Goal: Feedback & Contribution: Contribute content

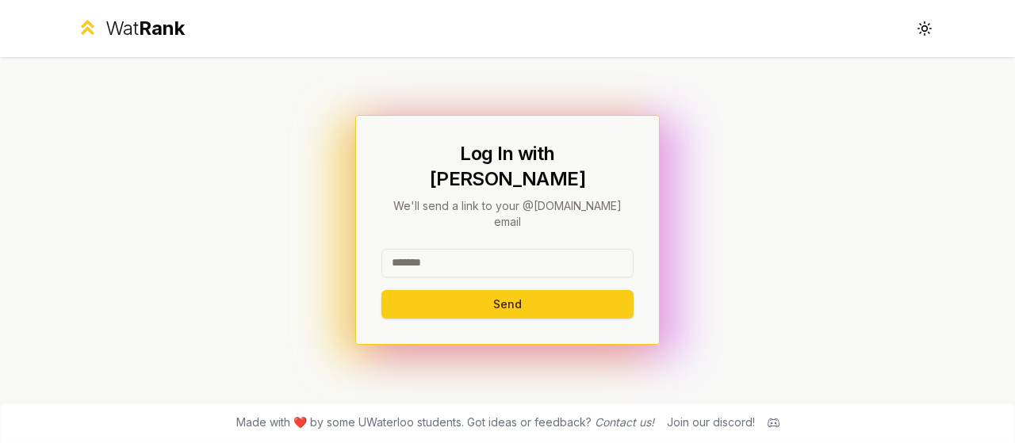
click at [494, 250] on input at bounding box center [508, 263] width 252 height 29
type input "*******"
click at [382, 290] on button "Send" at bounding box center [508, 304] width 252 height 29
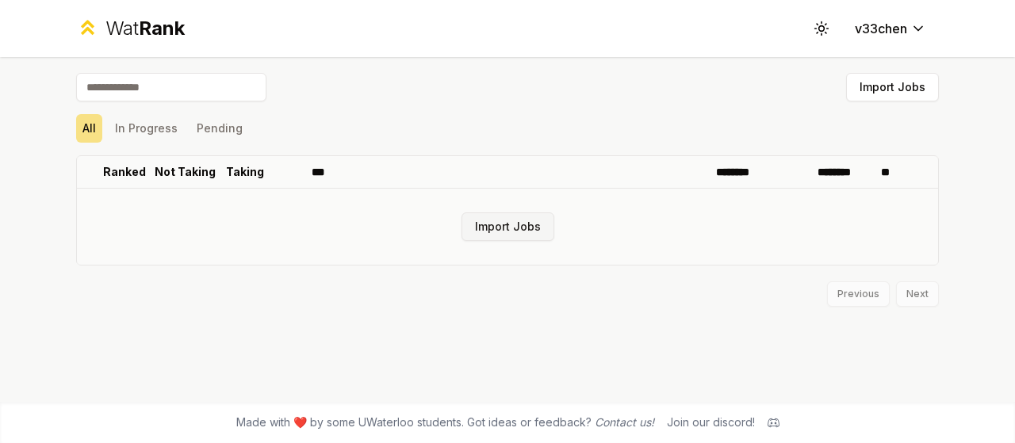
click at [528, 232] on button "Import Jobs" at bounding box center [508, 227] width 93 height 29
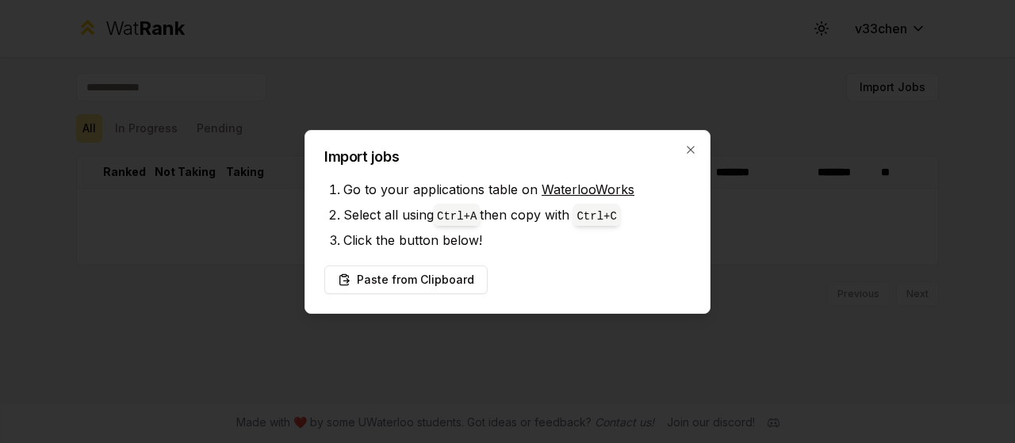
click at [578, 191] on link "WaterlooWorks" at bounding box center [588, 190] width 93 height 16
click at [422, 278] on button "Paste from Clipboard" at bounding box center [405, 280] width 163 height 29
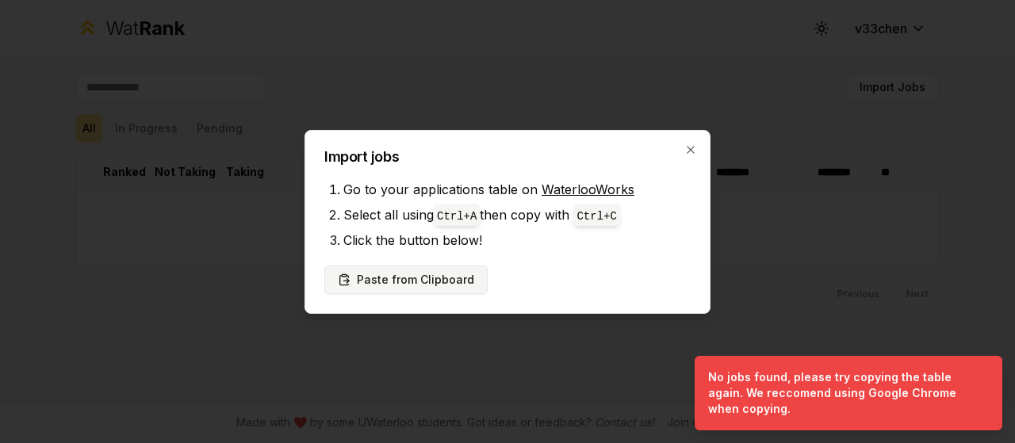
click at [416, 282] on button "Paste from Clipboard" at bounding box center [405, 280] width 163 height 29
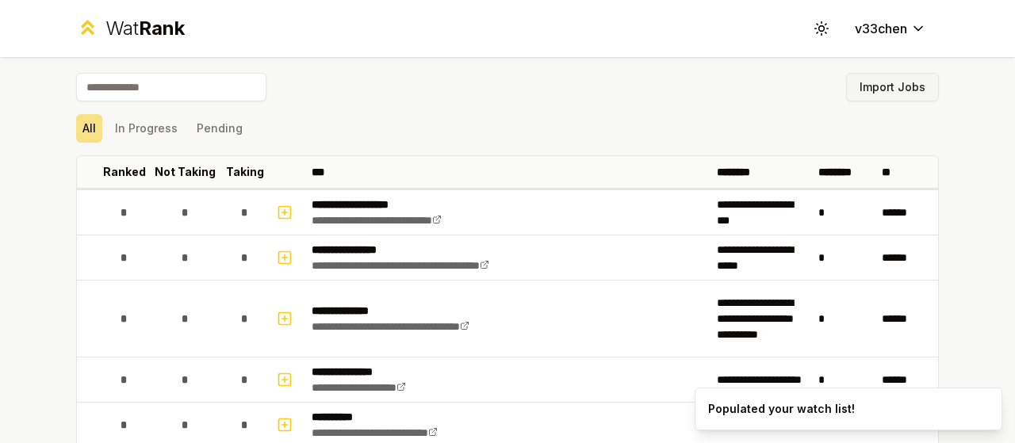
click at [866, 91] on button "Import Jobs" at bounding box center [892, 87] width 93 height 29
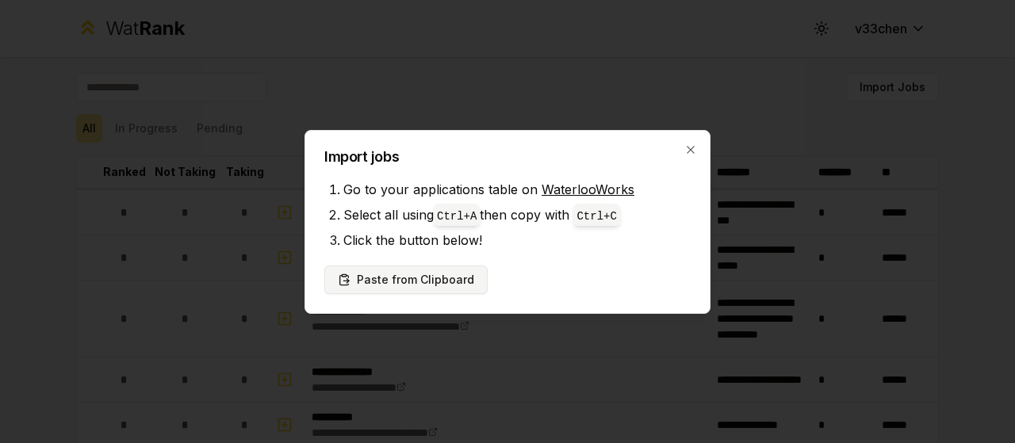
click at [423, 286] on button "Paste from Clipboard" at bounding box center [405, 280] width 163 height 29
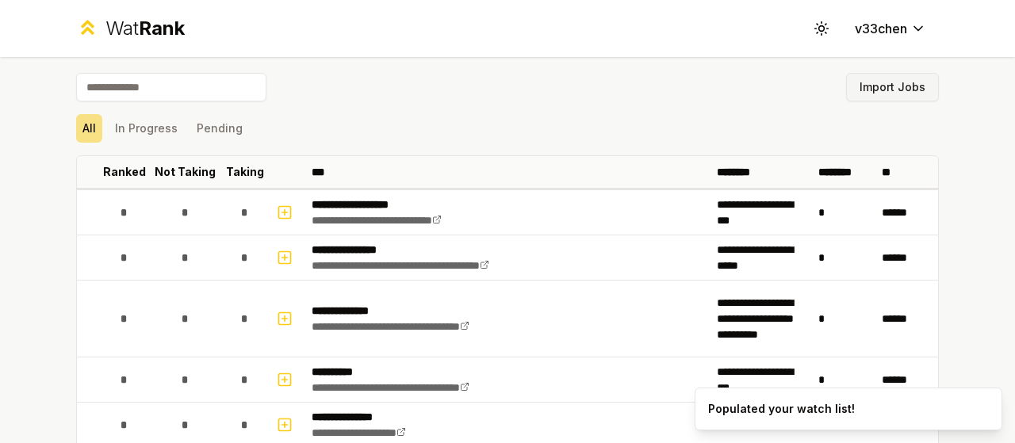
click at [899, 98] on button "Import Jobs" at bounding box center [892, 87] width 93 height 29
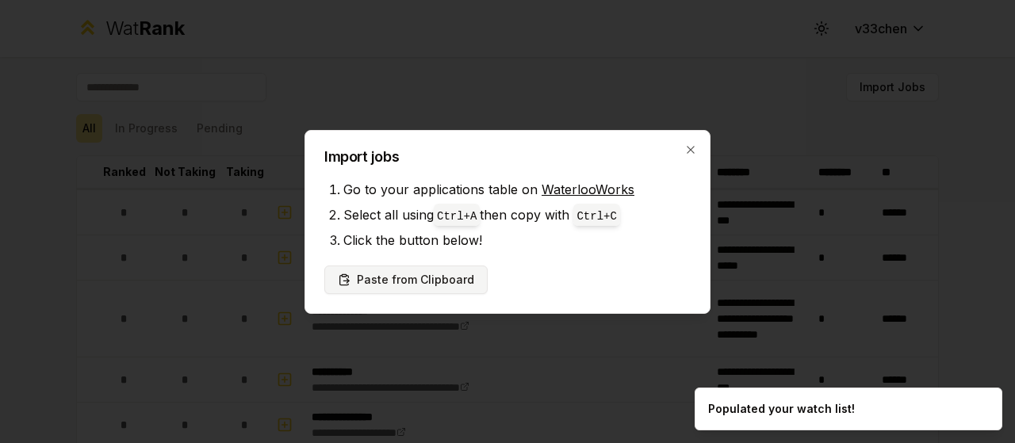
click at [447, 279] on button "Paste from Clipboard" at bounding box center [405, 280] width 163 height 29
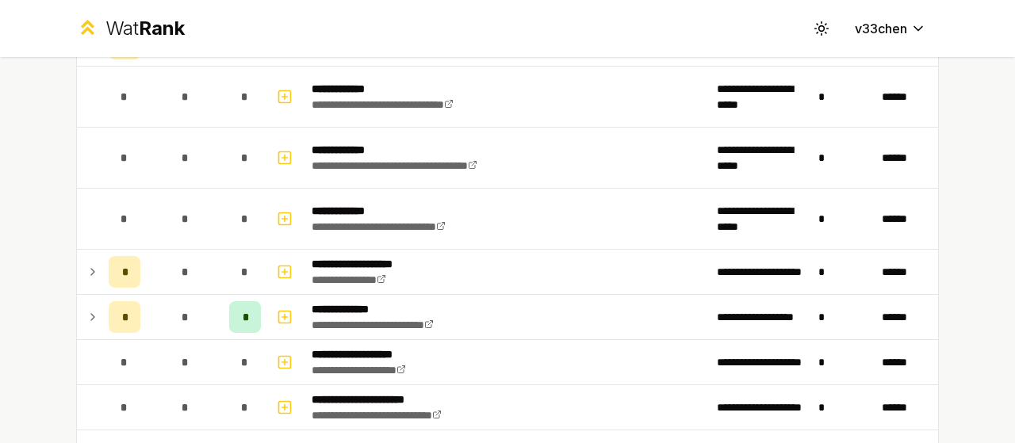
scroll to position [1145, 0]
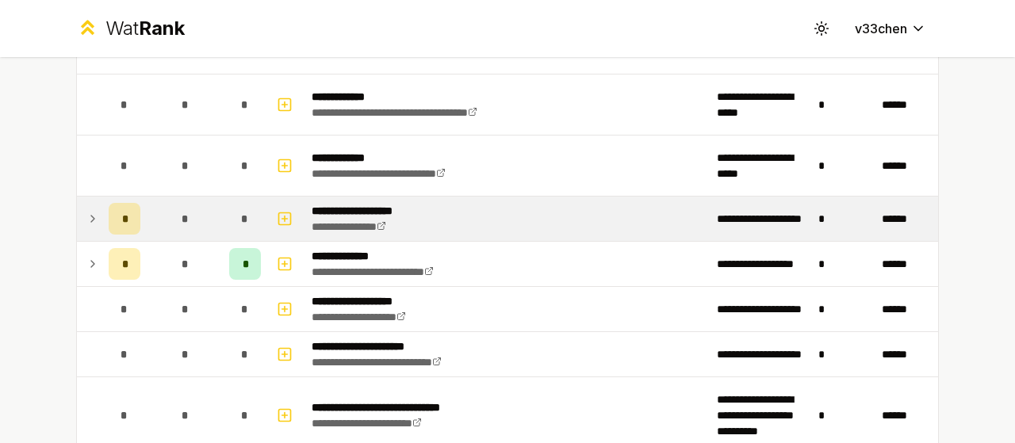
click at [92, 209] on icon at bounding box center [92, 218] width 13 height 19
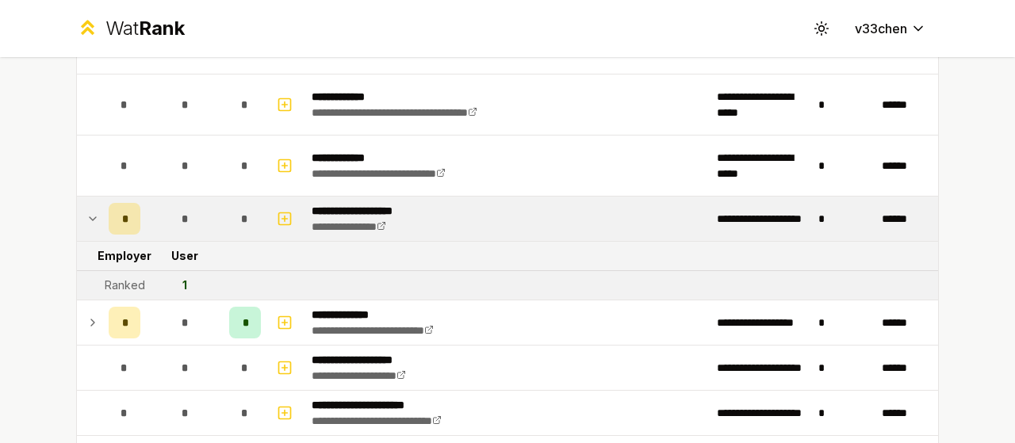
click at [181, 282] on td "1" at bounding box center [185, 285] width 76 height 29
click at [105, 278] on div "Ranked" at bounding box center [125, 286] width 40 height 16
click at [286, 217] on icon "button" at bounding box center [285, 218] width 16 height 19
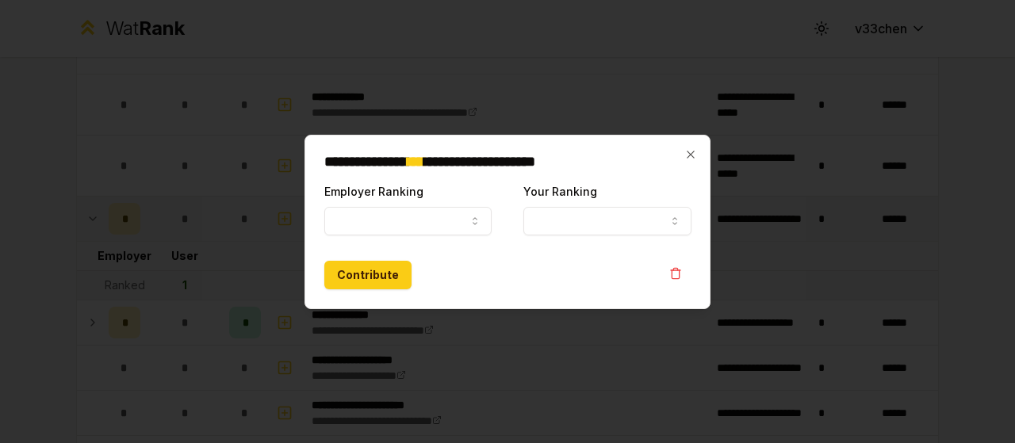
select select
click at [384, 231] on button "Employer Ranking" at bounding box center [407, 221] width 167 height 29
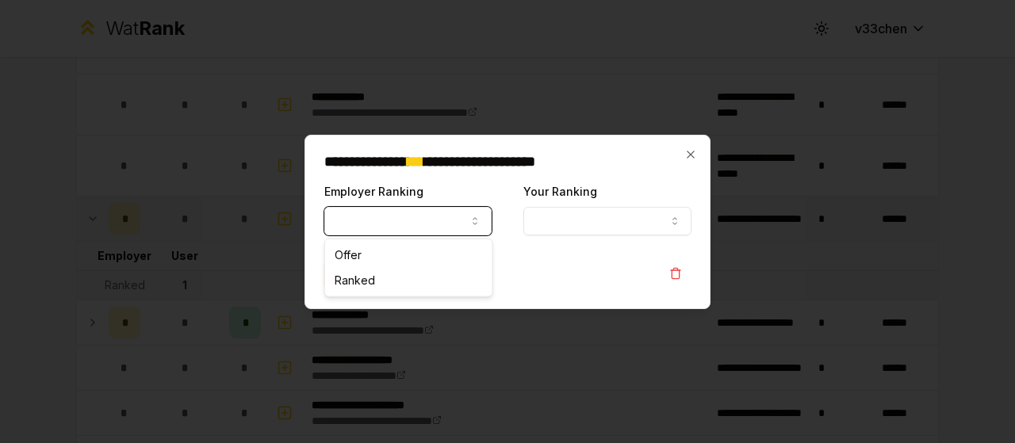
select select "******"
click at [555, 223] on button "Your Ranking" at bounding box center [607, 221] width 167 height 29
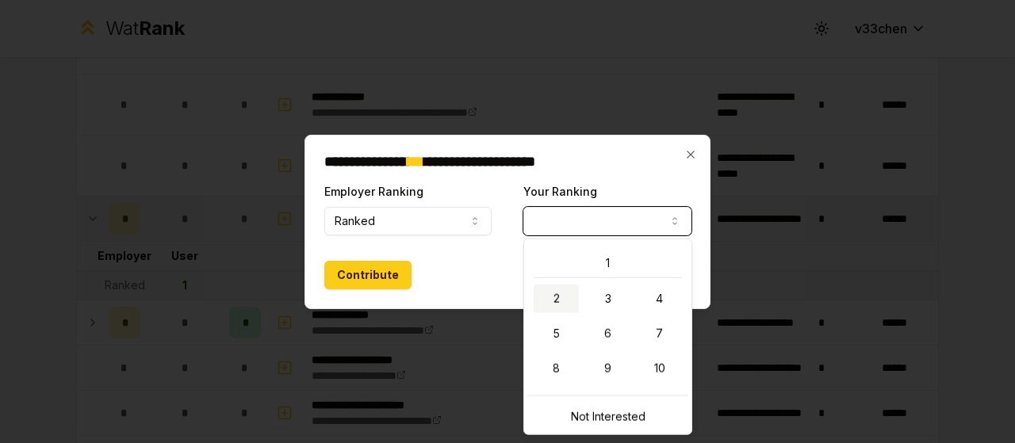
select select "*"
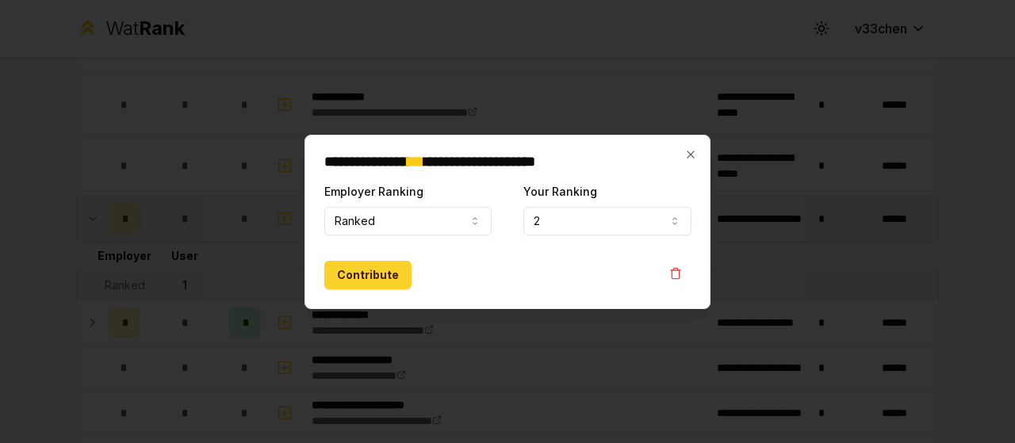
click at [378, 280] on button "Contribute" at bounding box center [367, 275] width 87 height 29
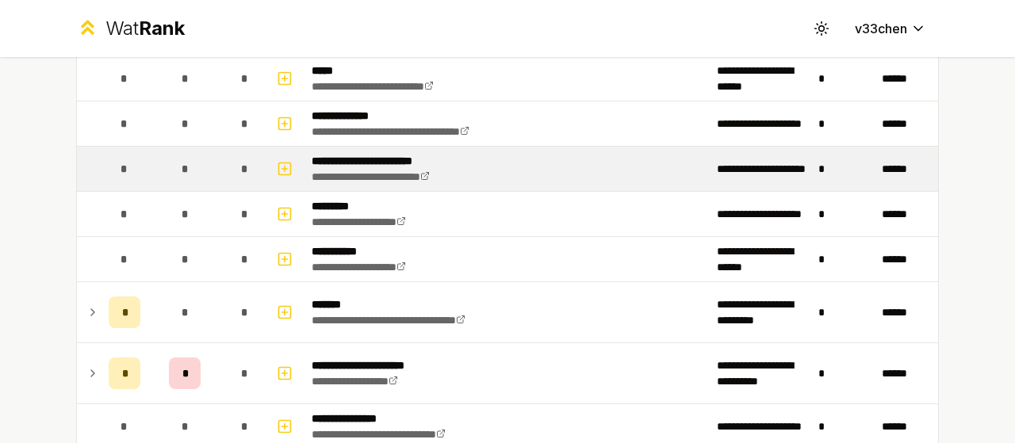
scroll to position [1916, 0]
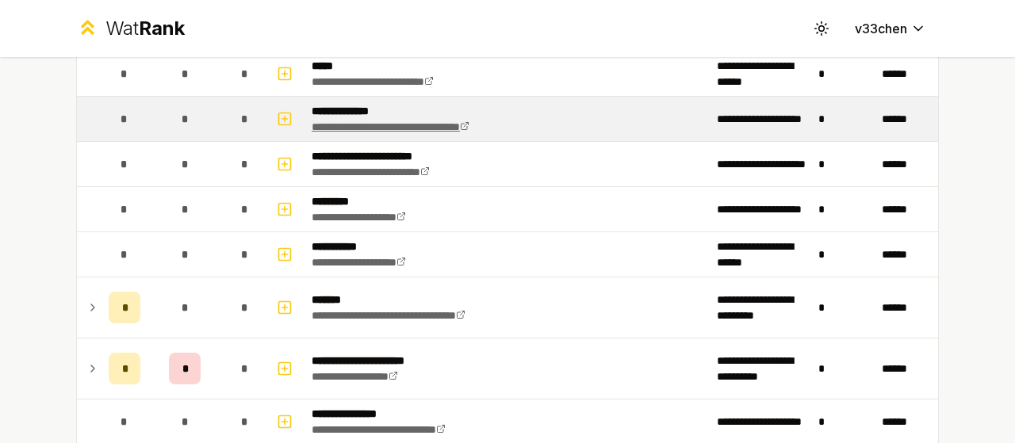
click at [347, 121] on link "**********" at bounding box center [391, 126] width 158 height 11
click at [282, 117] on icon "button" at bounding box center [285, 118] width 16 height 19
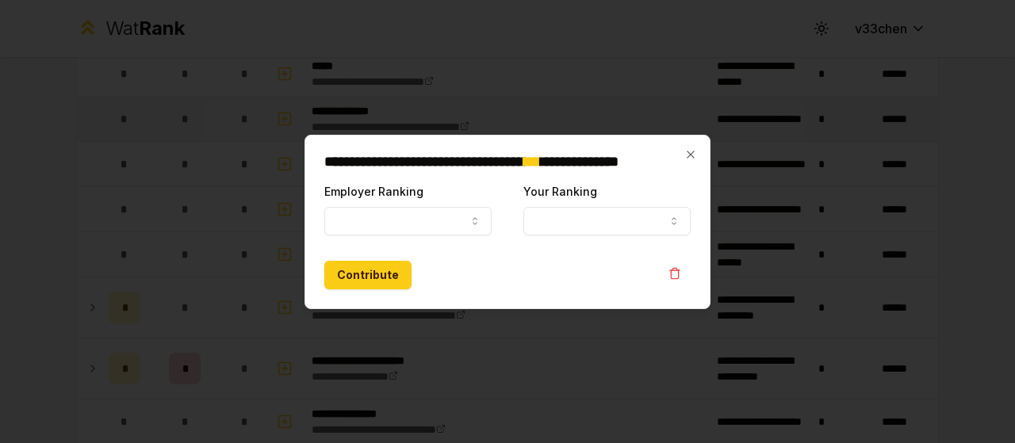
select select
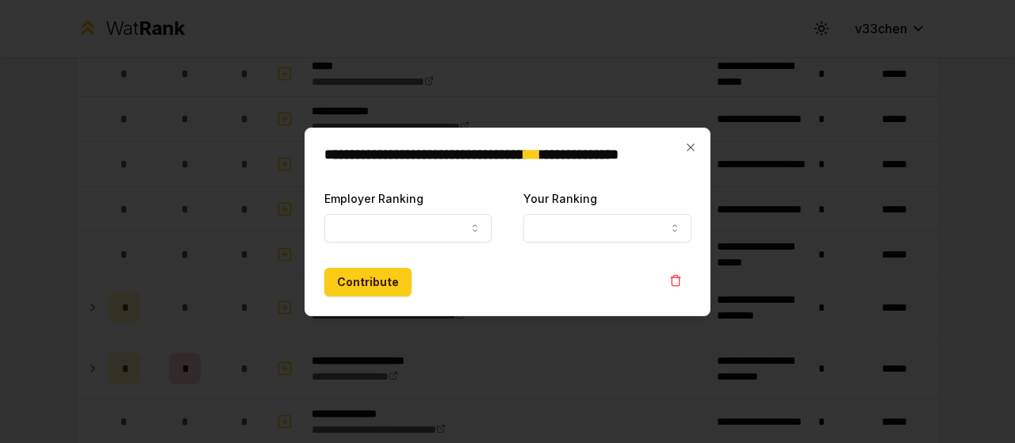
click at [386, 212] on div "Employer Ranking ***** ******" at bounding box center [407, 216] width 167 height 54
click at [368, 228] on button "Employer Ranking" at bounding box center [407, 228] width 167 height 29
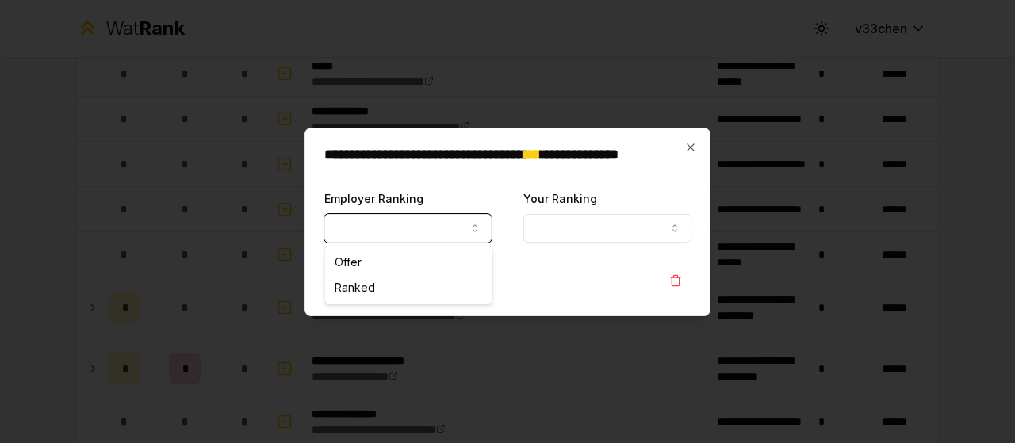
click at [387, 230] on button "Employer Ranking" at bounding box center [407, 228] width 167 height 29
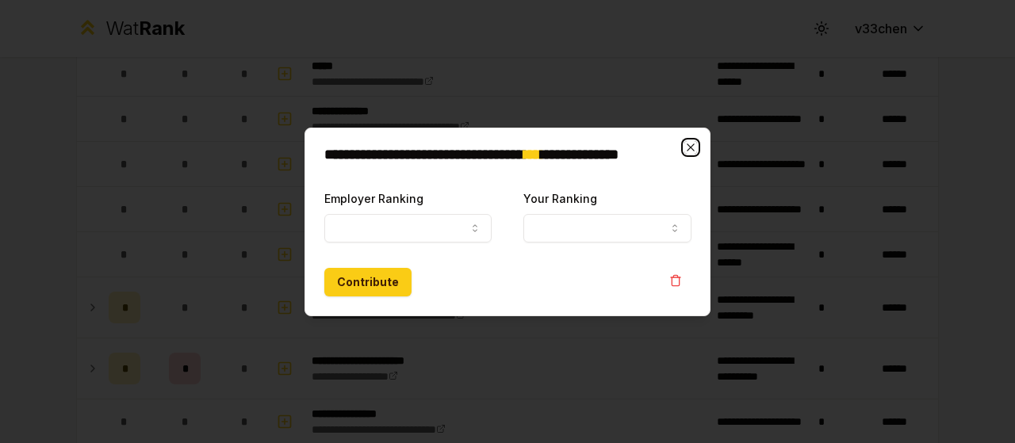
click at [685, 147] on icon "button" at bounding box center [691, 147] width 13 height 13
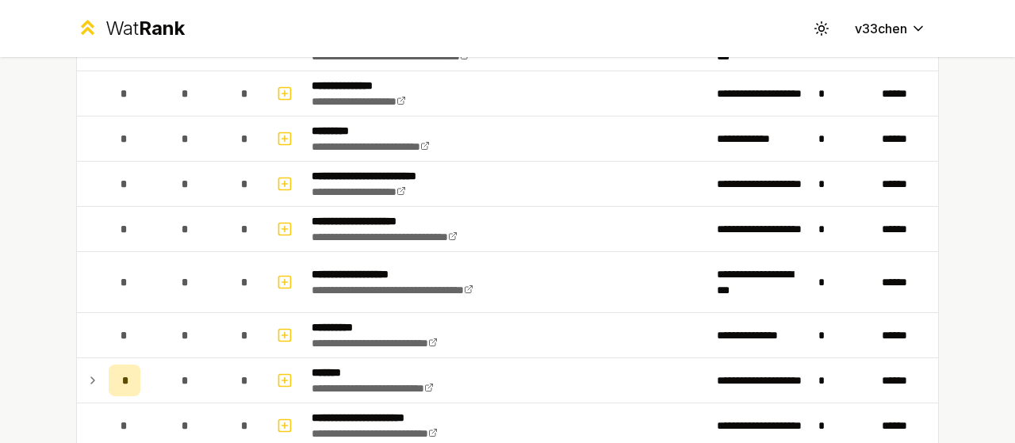
scroll to position [376, 0]
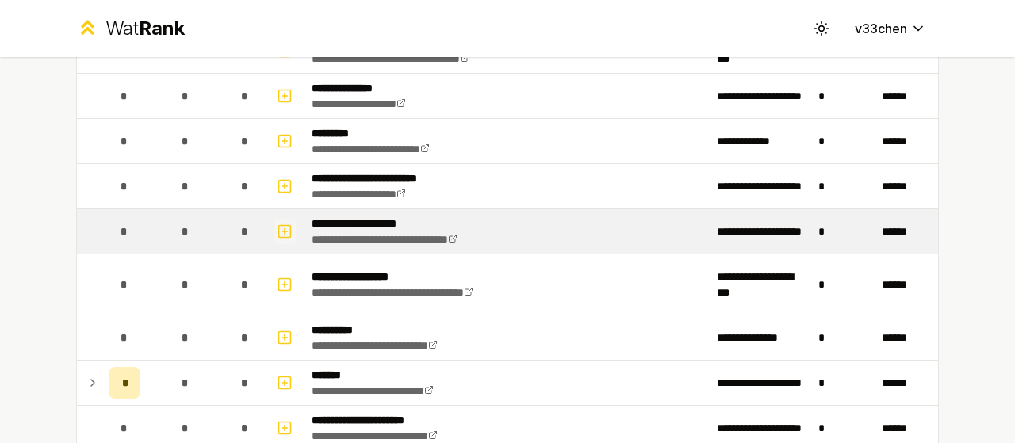
click at [277, 227] on icon "button" at bounding box center [285, 231] width 16 height 19
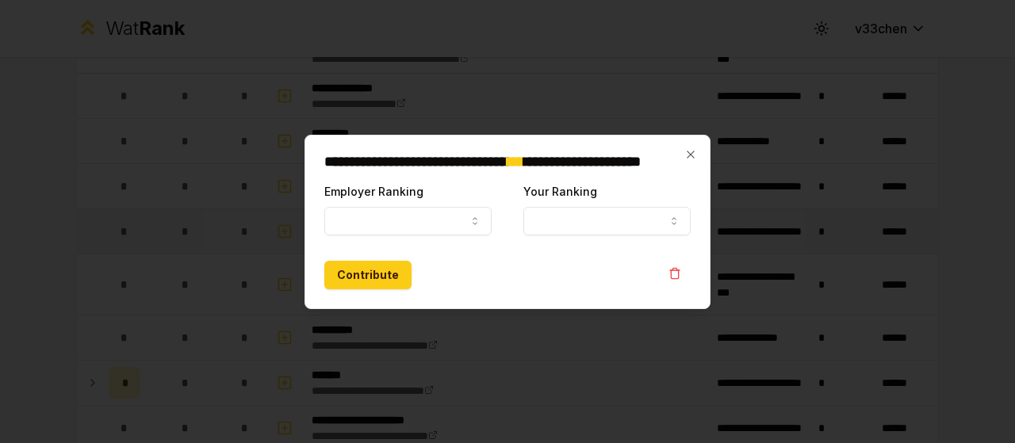
select select
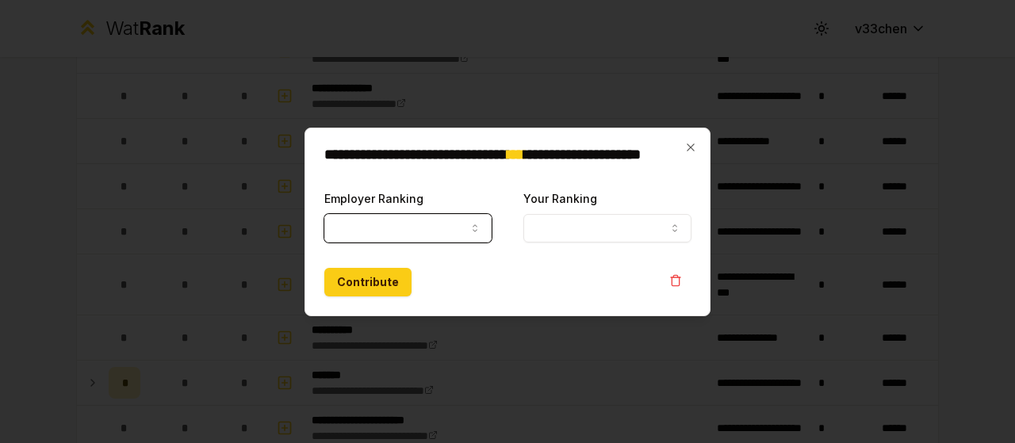
click at [359, 225] on button "Employer Ranking" at bounding box center [407, 228] width 167 height 29
select select "******"
click at [566, 228] on button "Your Ranking" at bounding box center [607, 228] width 167 height 29
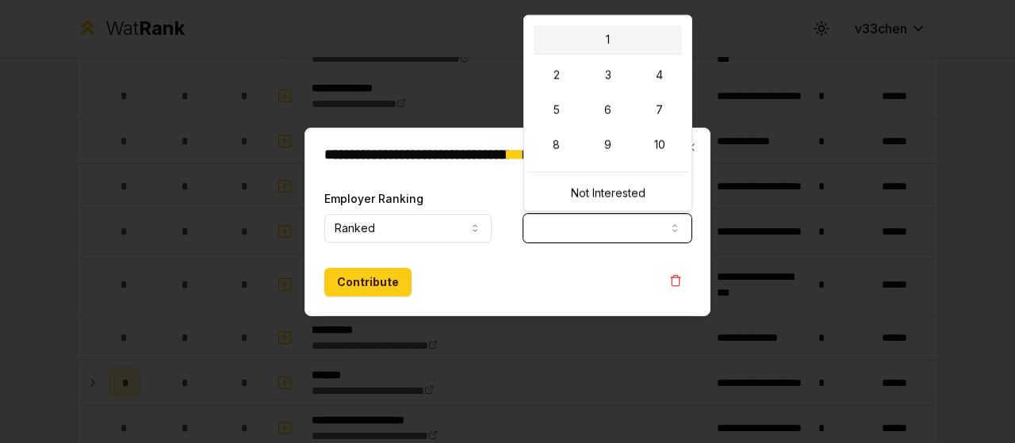
select select "*"
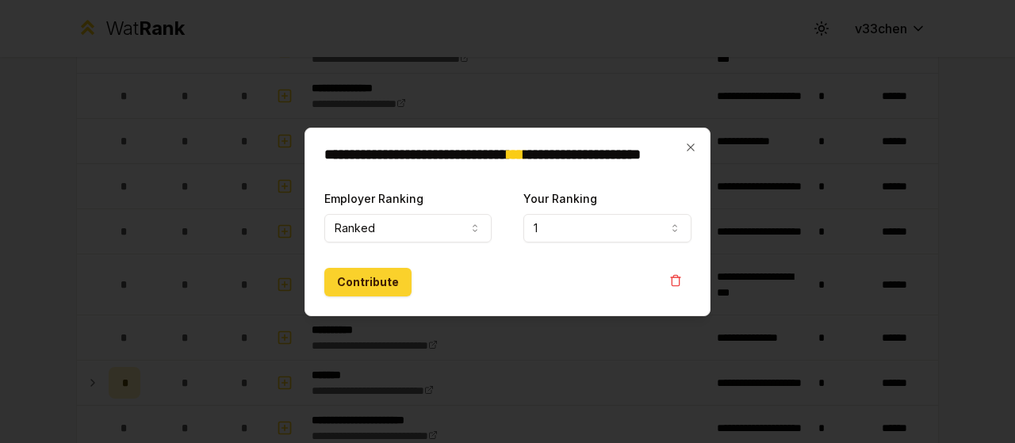
click at [355, 280] on button "Contribute" at bounding box center [367, 282] width 87 height 29
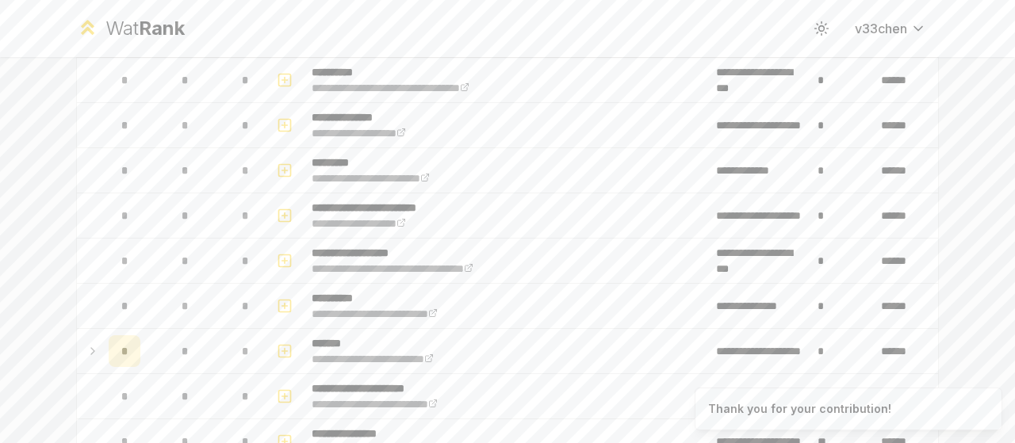
scroll to position [0, 0]
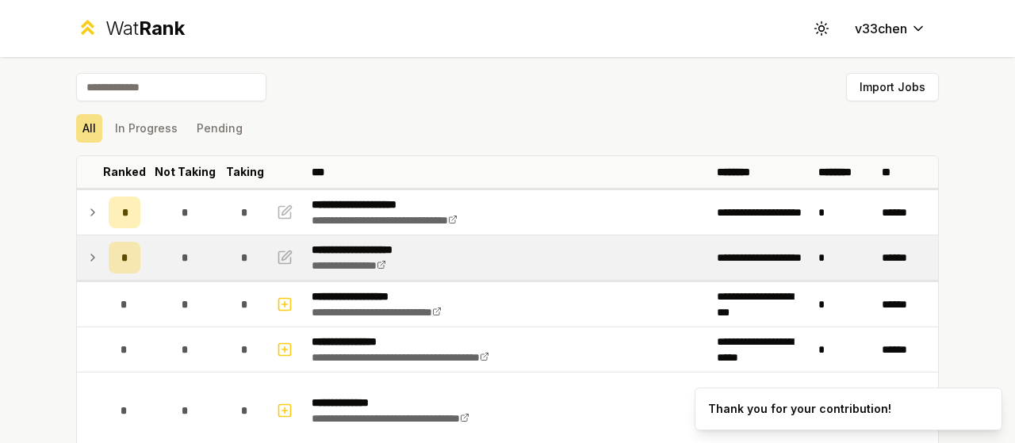
click at [90, 264] on icon at bounding box center [92, 257] width 13 height 19
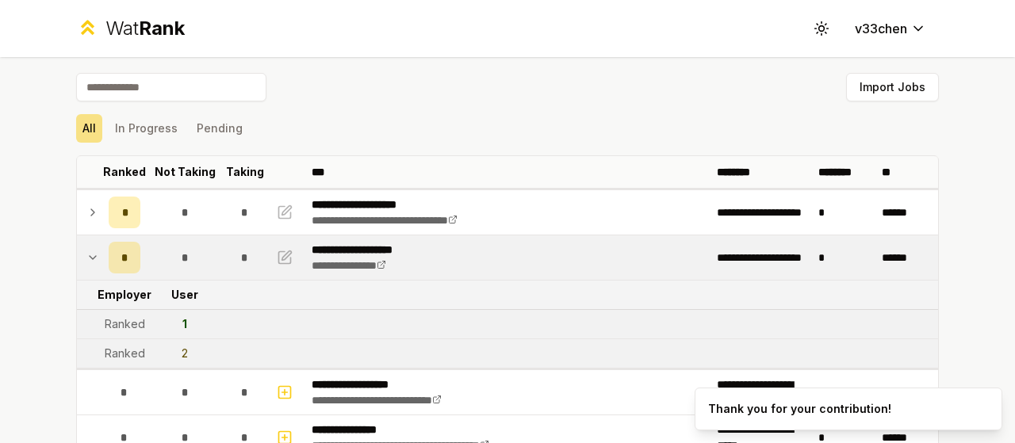
click at [90, 264] on icon at bounding box center [92, 257] width 13 height 19
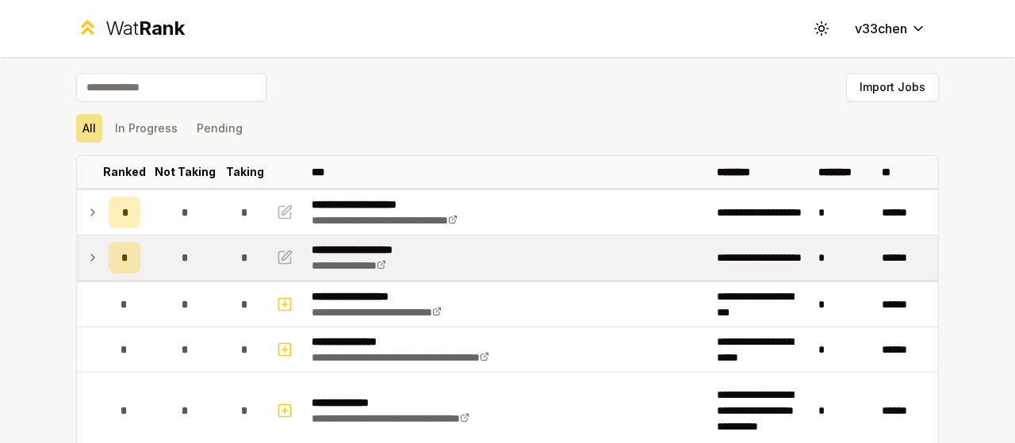
click at [90, 264] on icon at bounding box center [92, 257] width 13 height 19
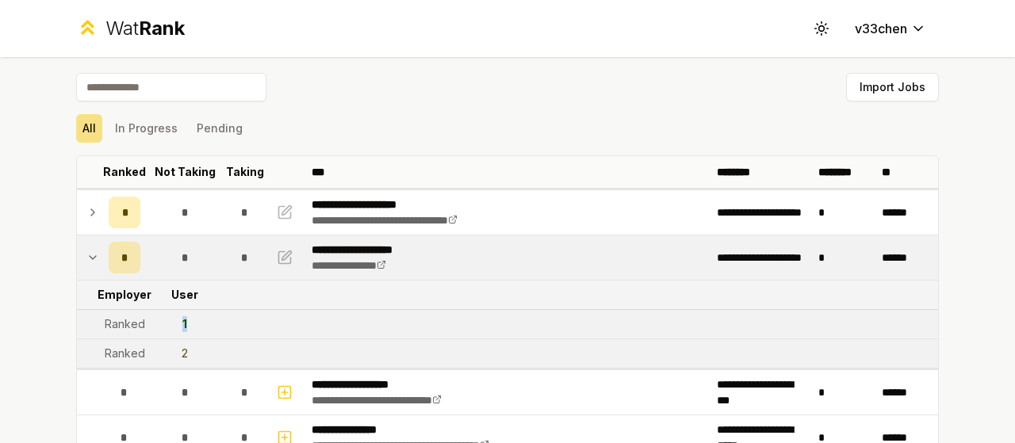
drag, startPoint x: 177, startPoint y: 326, endPoint x: 190, endPoint y: 326, distance: 12.7
click at [190, 326] on td "1" at bounding box center [185, 324] width 76 height 29
click at [94, 253] on td at bounding box center [89, 258] width 25 height 44
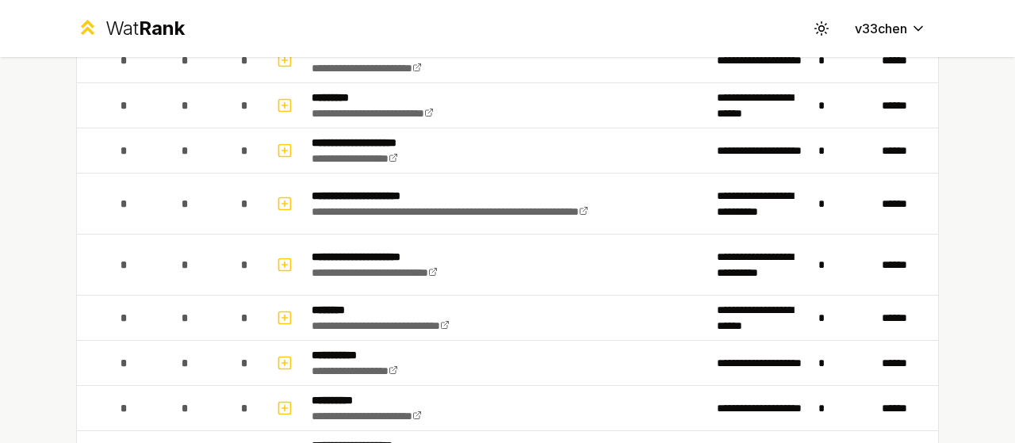
scroll to position [4797, 0]
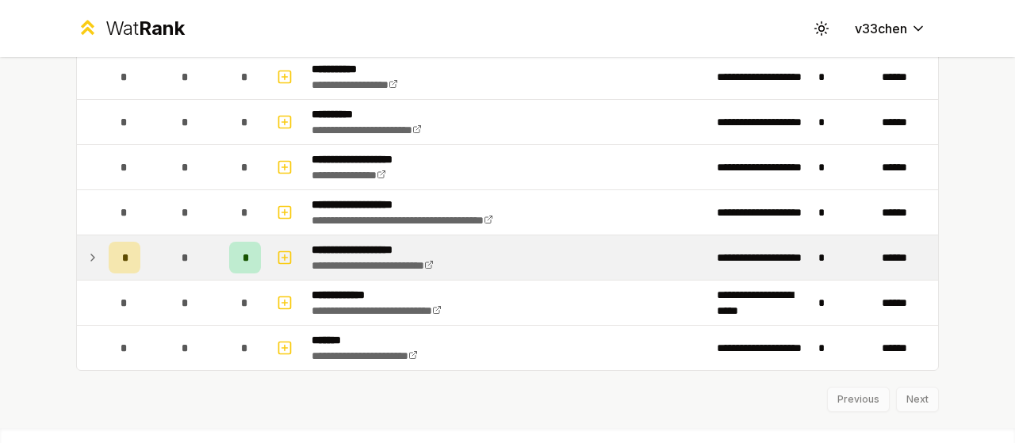
click at [92, 248] on icon at bounding box center [92, 257] width 13 height 19
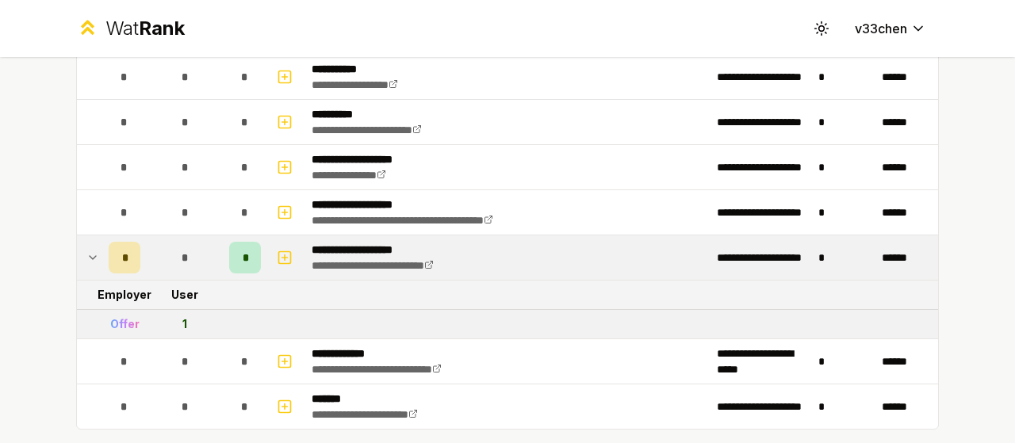
click at [90, 248] on icon at bounding box center [92, 257] width 13 height 19
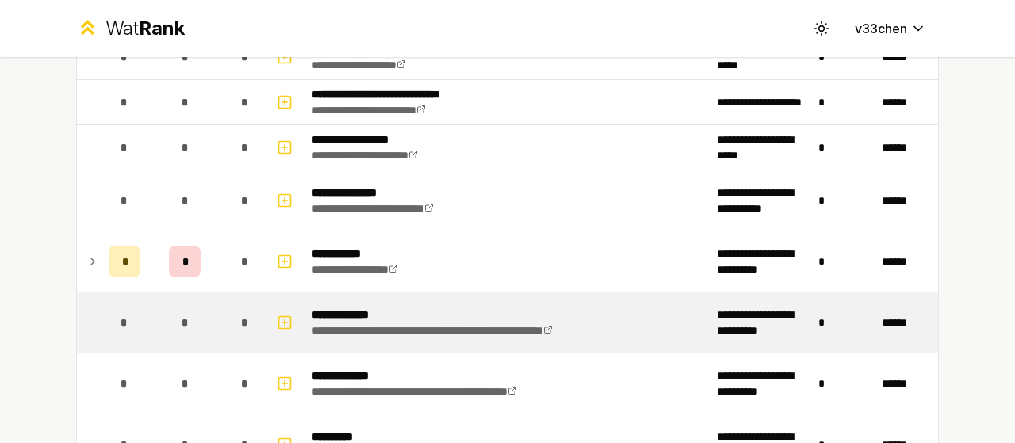
scroll to position [3300, 0]
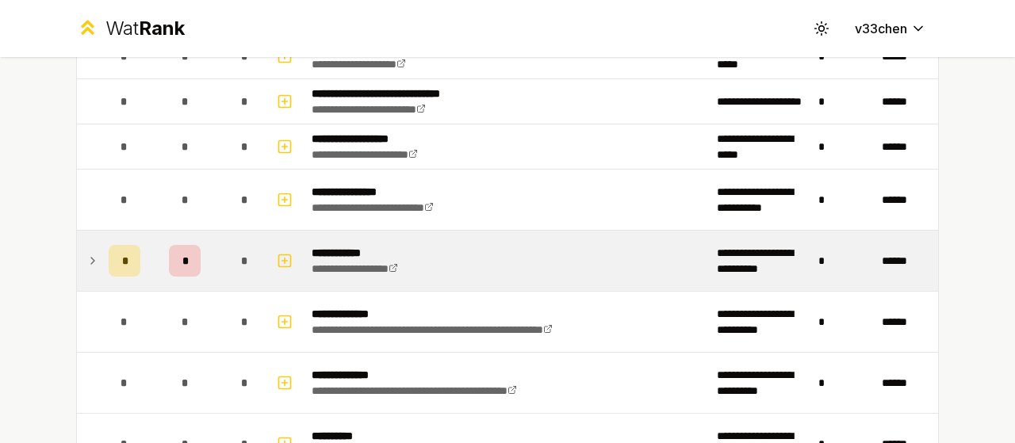
click at [90, 257] on td at bounding box center [89, 261] width 25 height 60
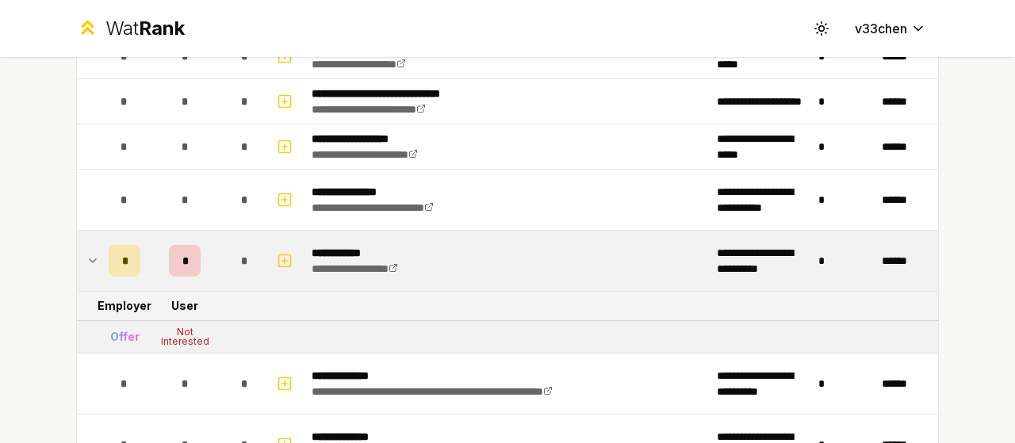
click at [94, 248] on td at bounding box center [89, 261] width 25 height 60
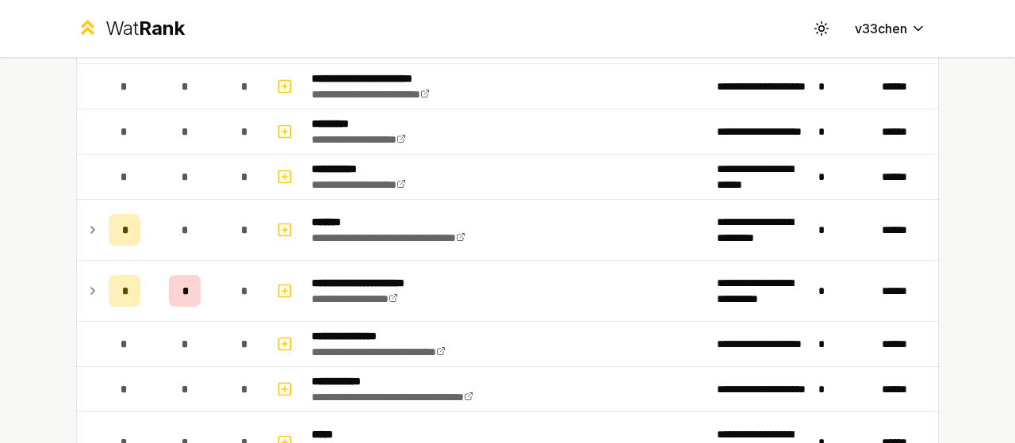
scroll to position [1993, 0]
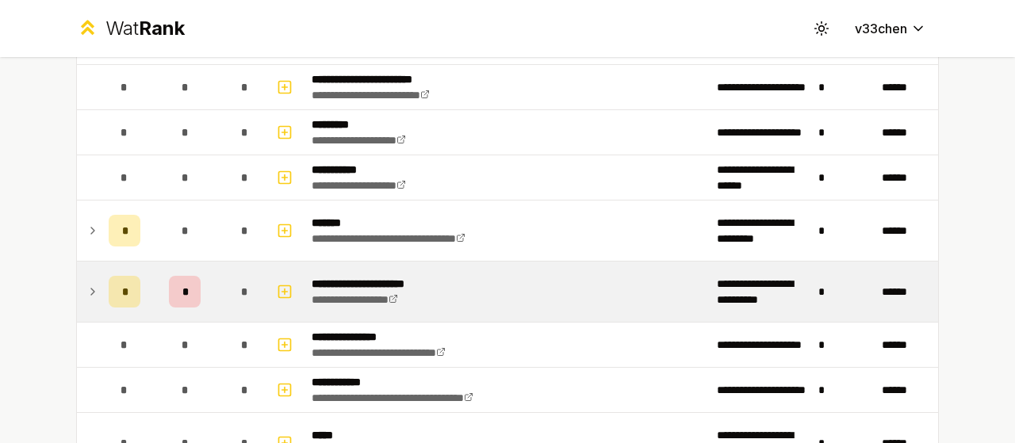
click at [95, 286] on td at bounding box center [89, 292] width 25 height 60
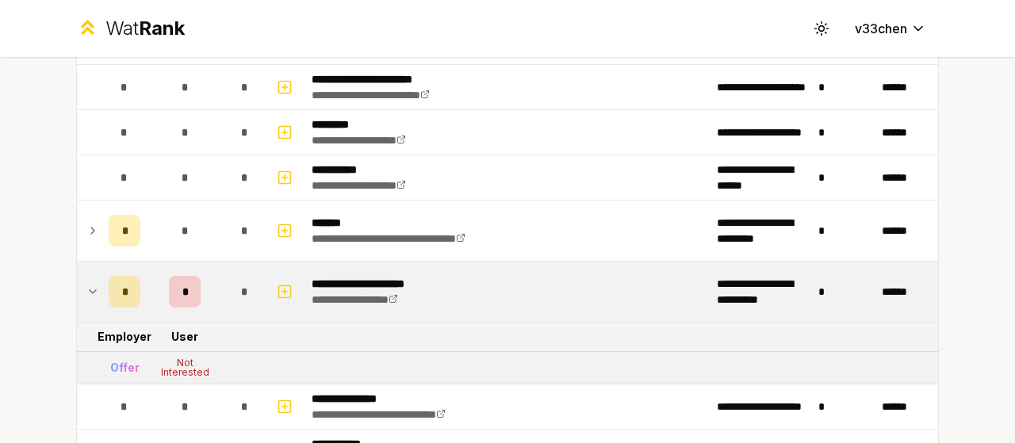
click at [95, 291] on td at bounding box center [89, 292] width 25 height 60
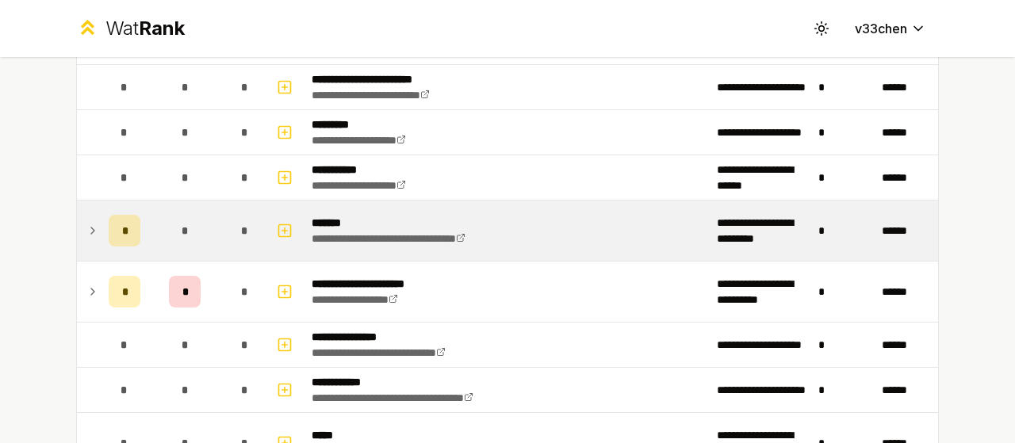
click at [94, 226] on td at bounding box center [89, 231] width 25 height 60
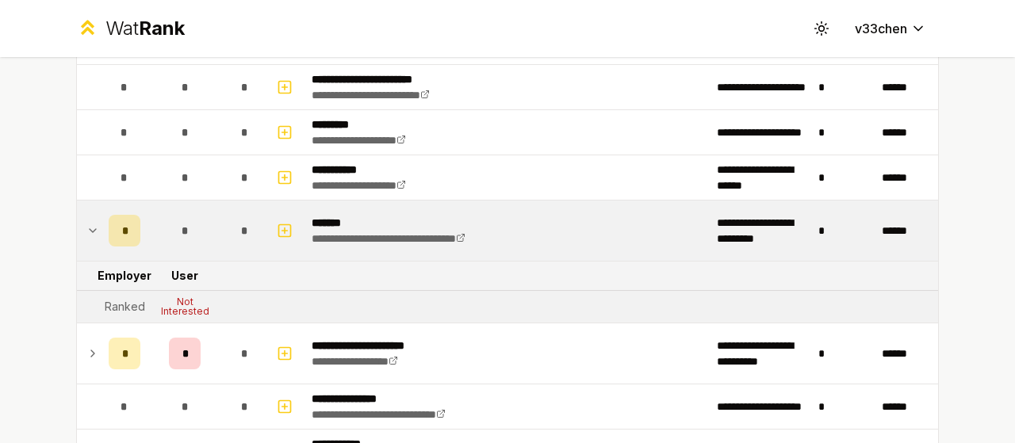
click at [94, 227] on td at bounding box center [89, 231] width 25 height 60
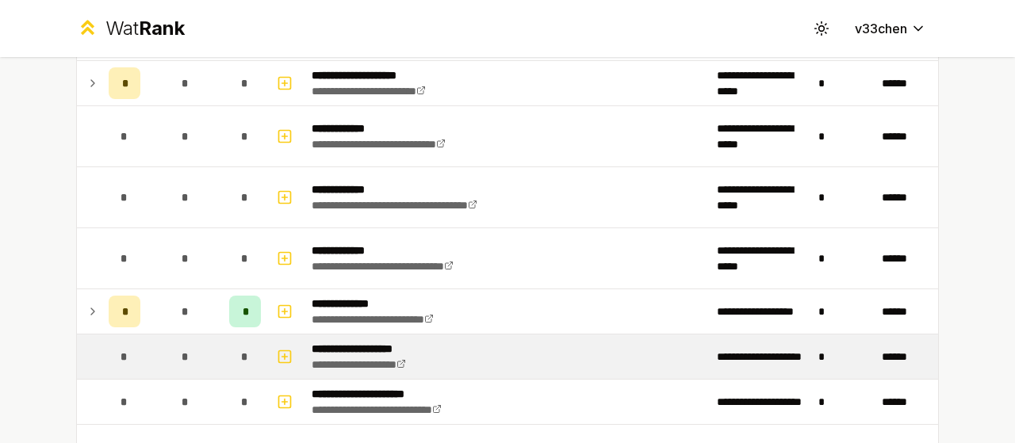
scroll to position [1093, 0]
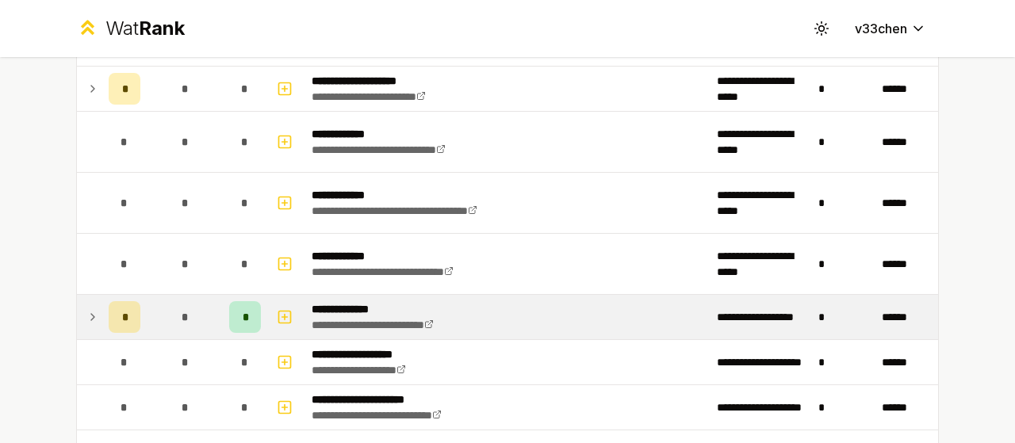
click at [102, 312] on td "*" at bounding box center [124, 317] width 44 height 44
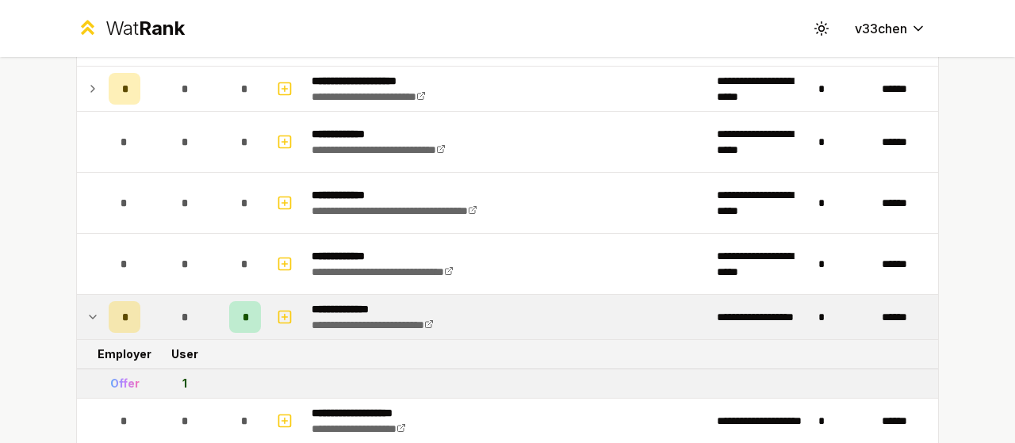
click at [90, 312] on icon at bounding box center [92, 317] width 13 height 19
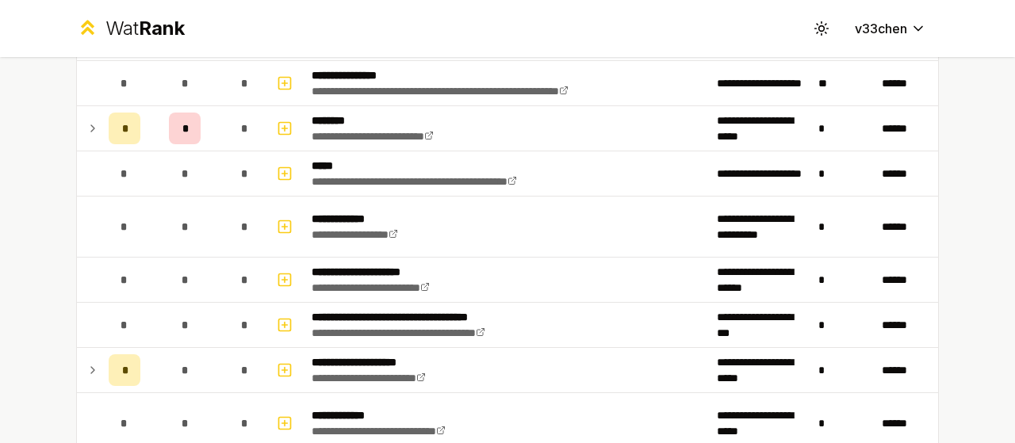
scroll to position [810, 0]
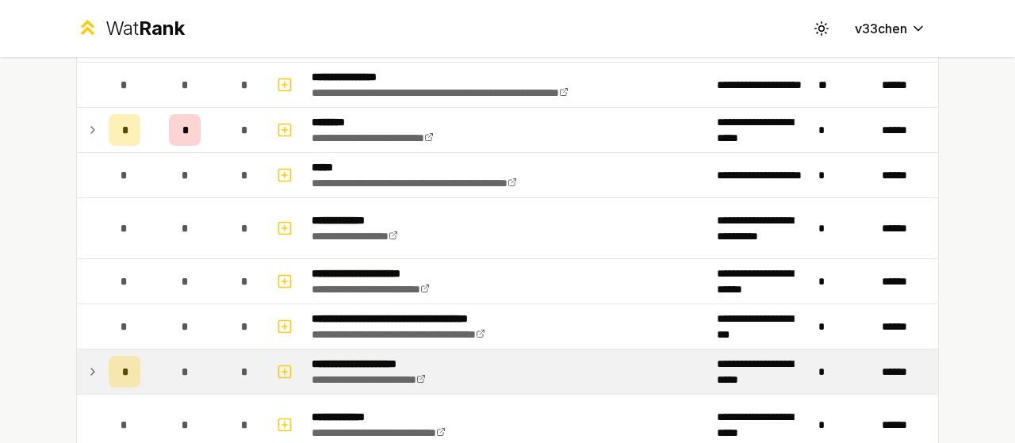
click at [94, 368] on td at bounding box center [89, 372] width 25 height 44
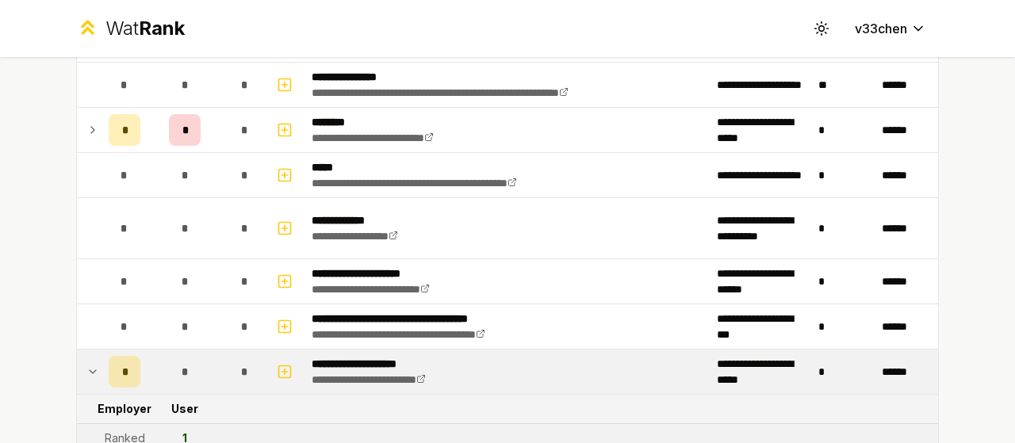
click at [94, 368] on td at bounding box center [89, 372] width 25 height 44
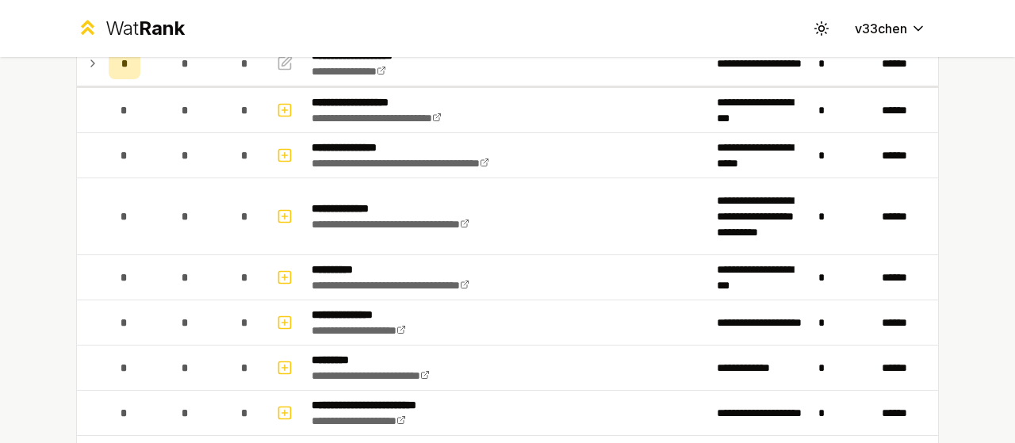
scroll to position [0, 0]
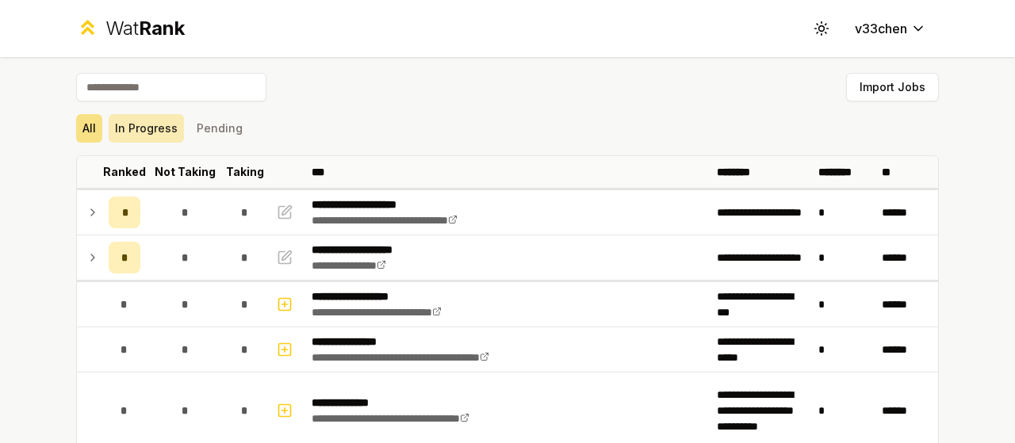
click at [149, 138] on button "In Progress" at bounding box center [146, 128] width 75 height 29
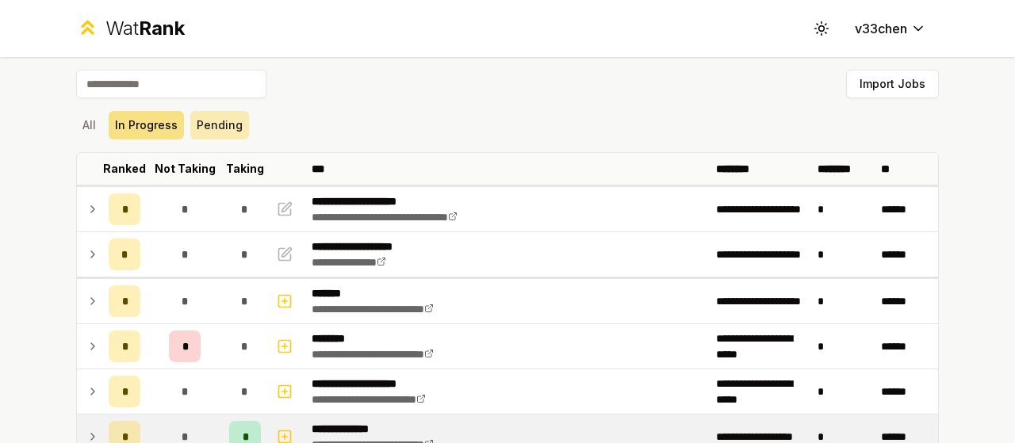
scroll to position [3, 0]
click at [199, 125] on button "Pending" at bounding box center [219, 125] width 59 height 29
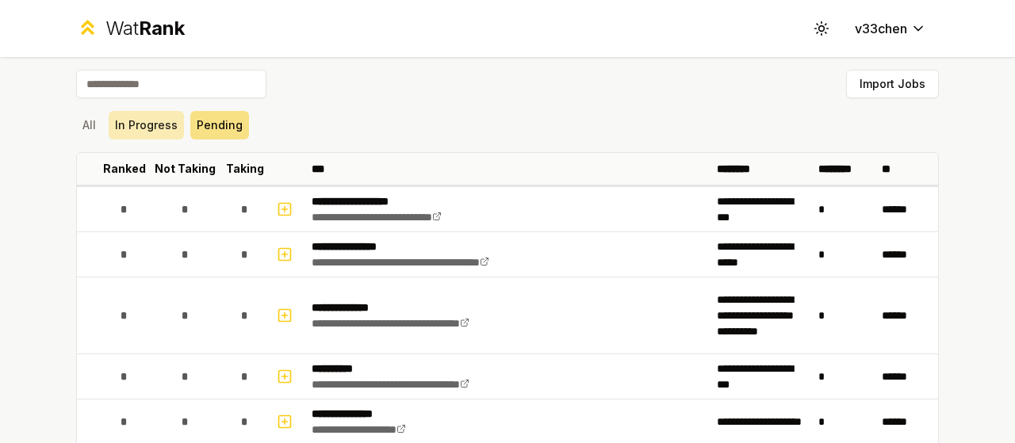
click at [144, 123] on button "In Progress" at bounding box center [146, 125] width 75 height 29
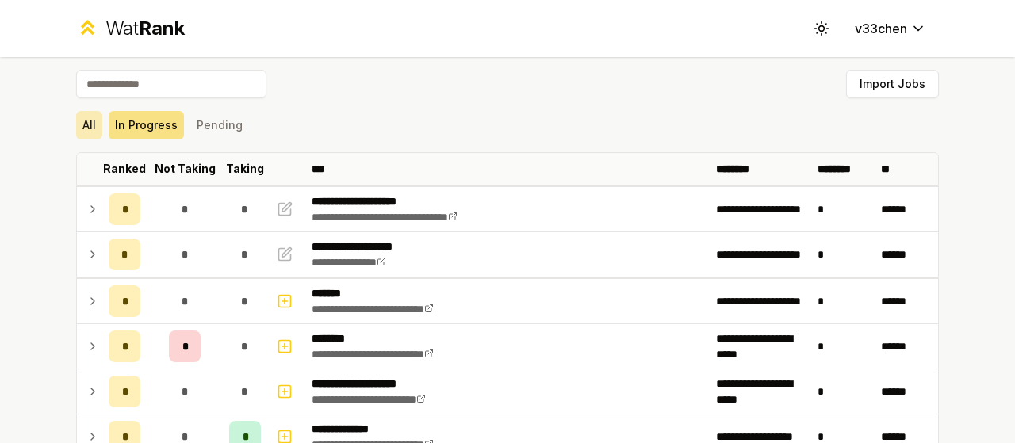
click at [84, 132] on button "All" at bounding box center [89, 125] width 26 height 29
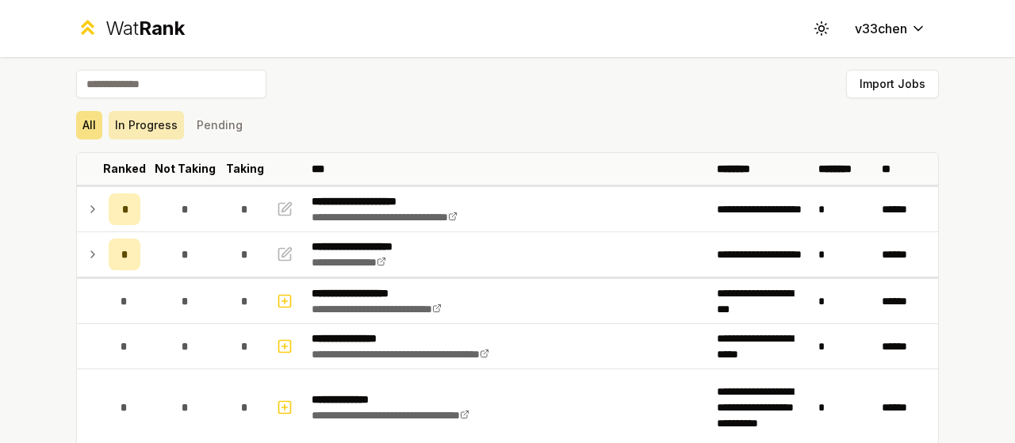
click at [143, 131] on button "In Progress" at bounding box center [146, 125] width 75 height 29
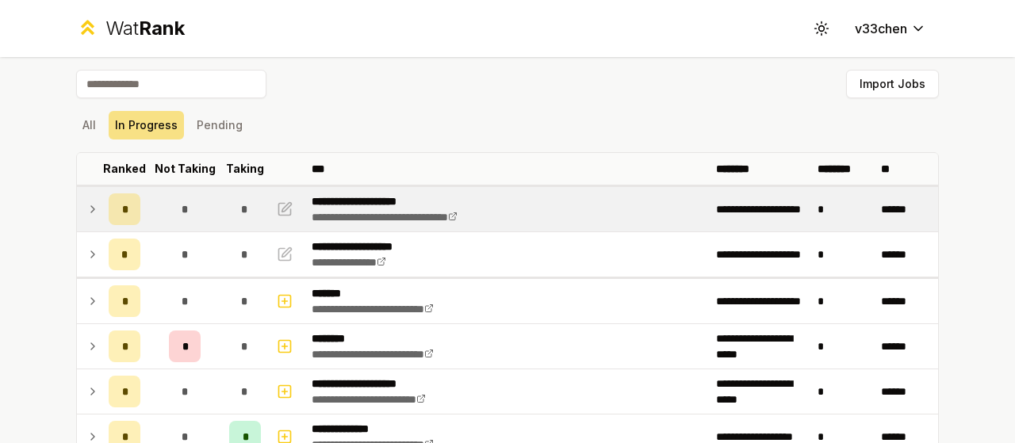
click at [84, 223] on td at bounding box center [89, 209] width 25 height 44
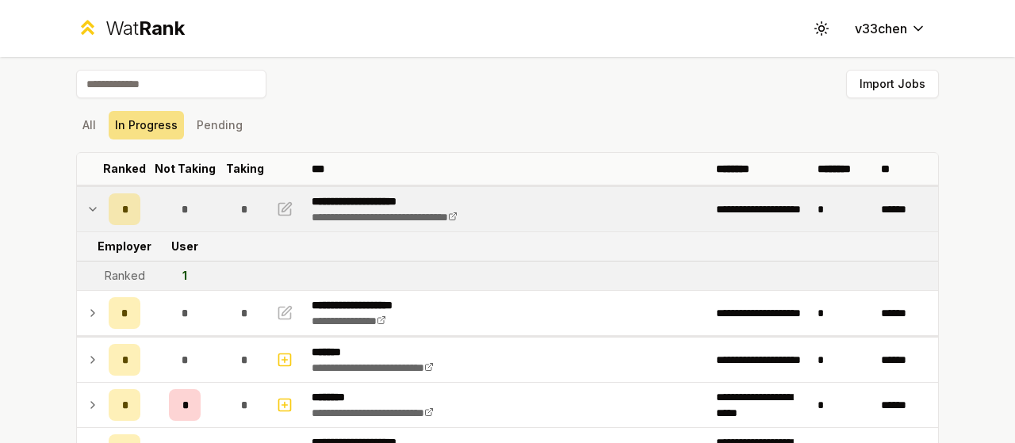
drag, startPoint x: 90, startPoint y: 209, endPoint x: 94, endPoint y: 221, distance: 13.1
click at [94, 221] on td at bounding box center [89, 209] width 25 height 44
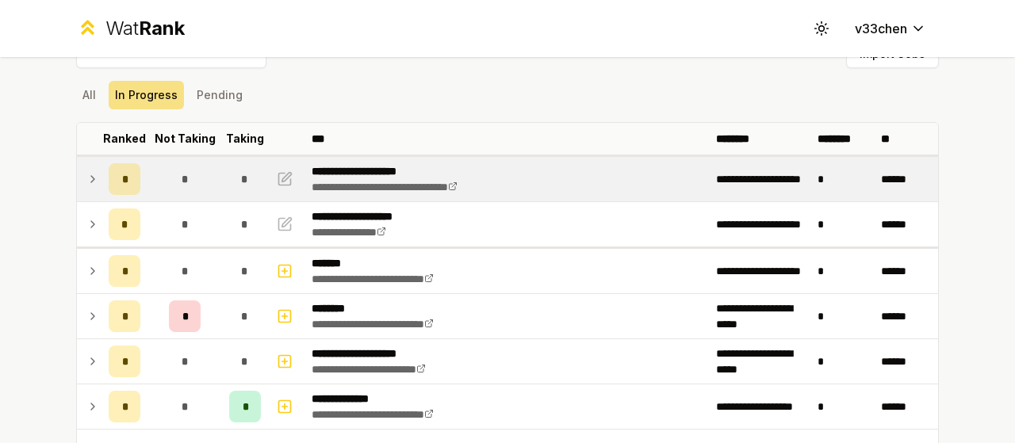
scroll to position [0, 0]
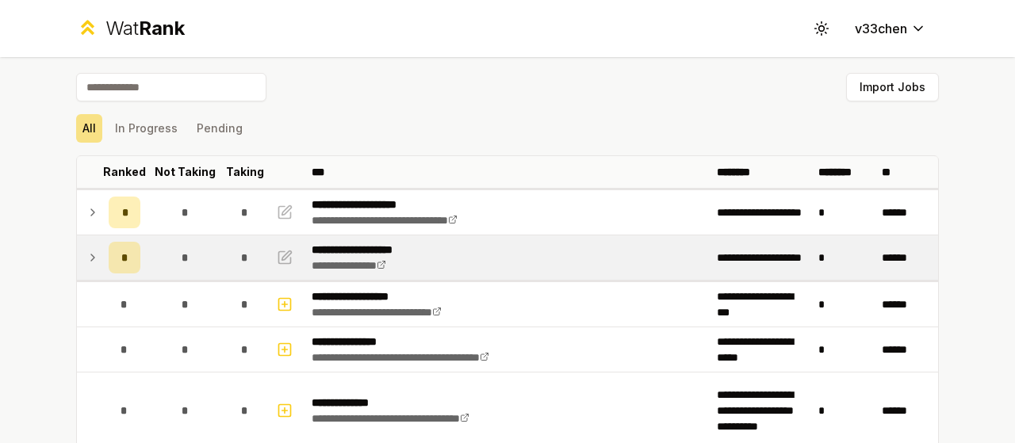
click at [91, 258] on icon at bounding box center [92, 258] width 3 height 6
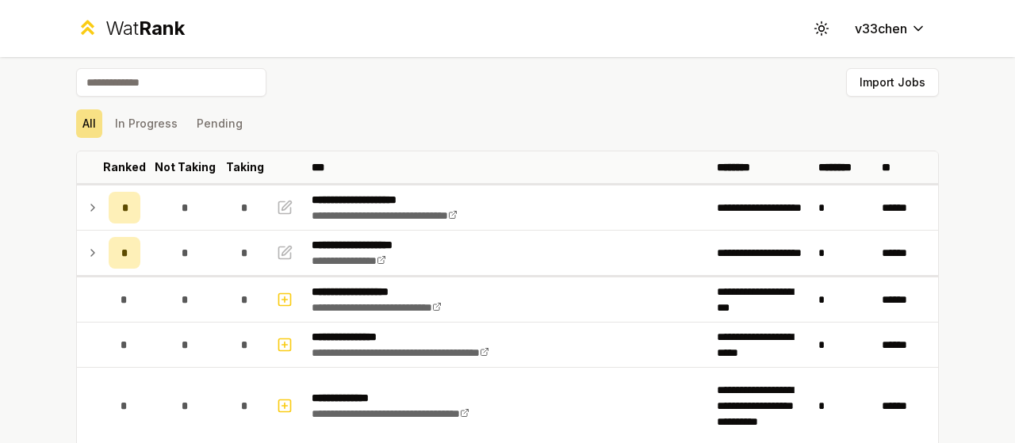
scroll to position [4, 0]
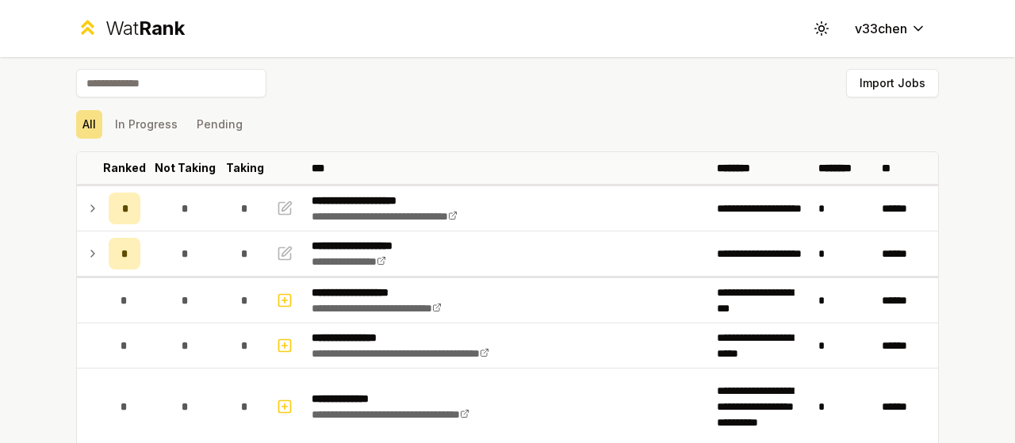
click at [151, 117] on button "In Progress" at bounding box center [146, 124] width 75 height 29
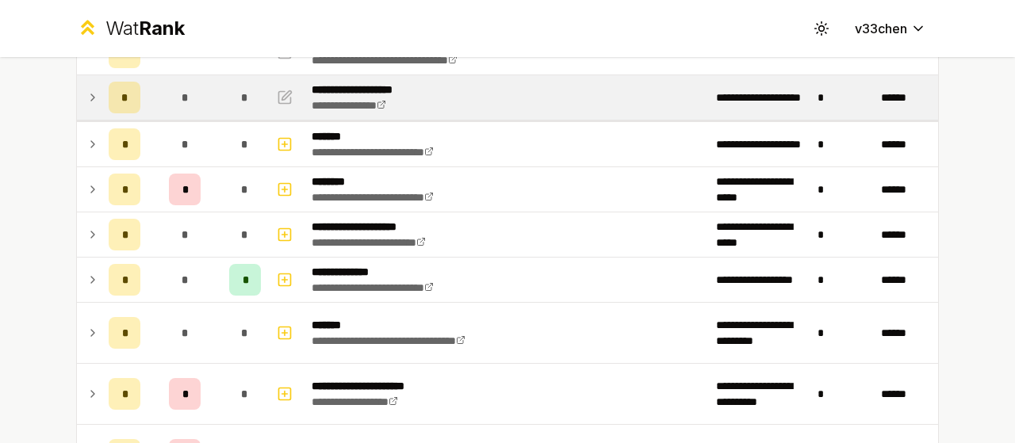
scroll to position [159, 0]
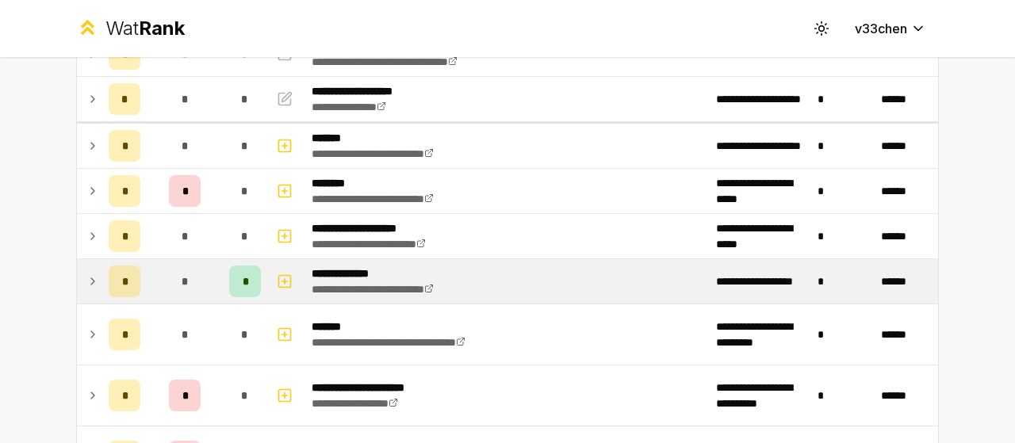
click at [197, 277] on td "*" at bounding box center [185, 281] width 76 height 44
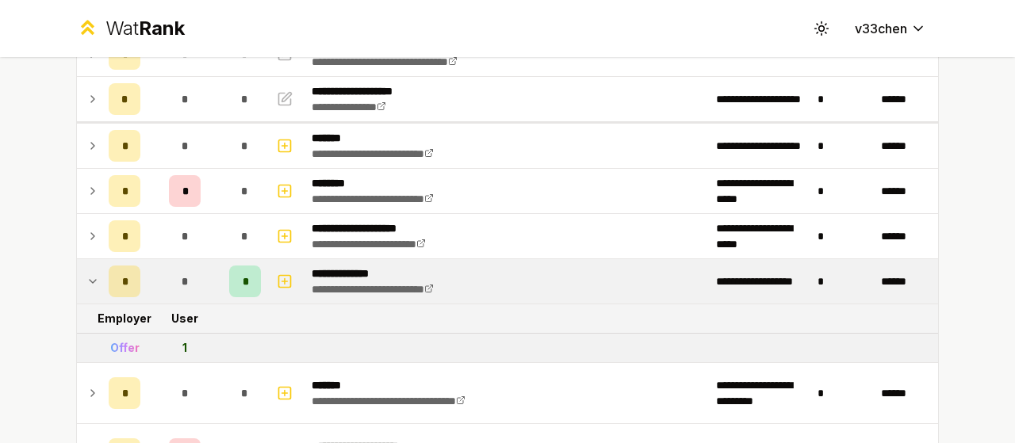
click at [197, 277] on td "*" at bounding box center [185, 281] width 76 height 44
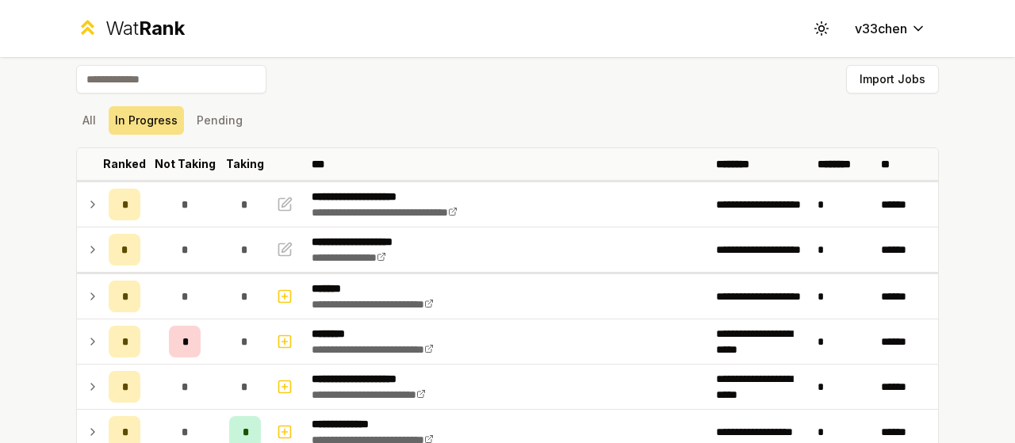
scroll to position [3, 0]
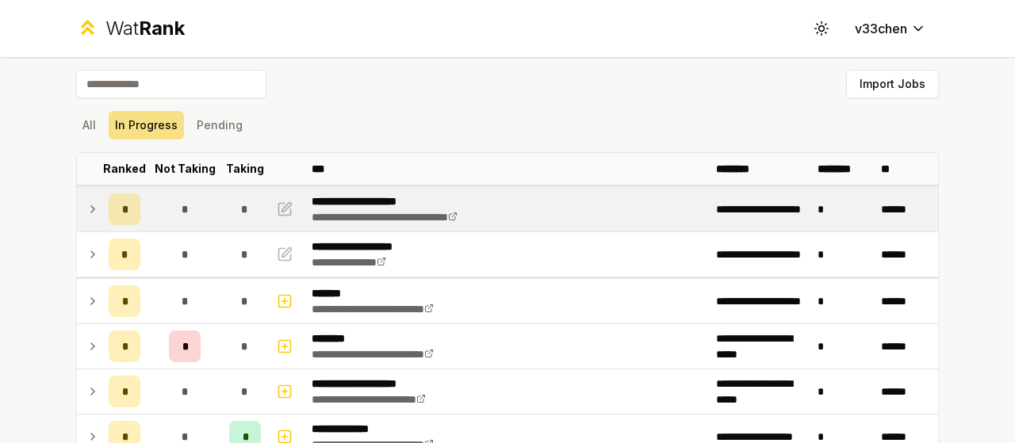
click at [90, 211] on icon at bounding box center [92, 209] width 13 height 19
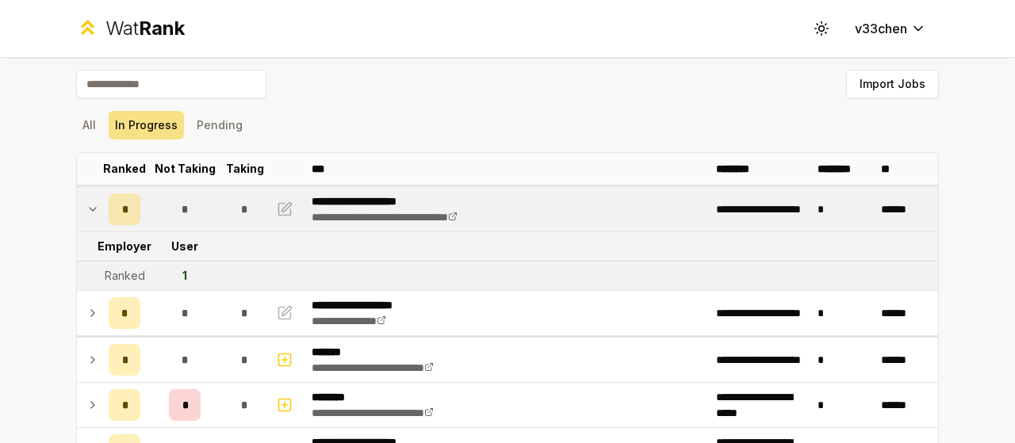
click at [90, 211] on icon at bounding box center [92, 209] width 13 height 19
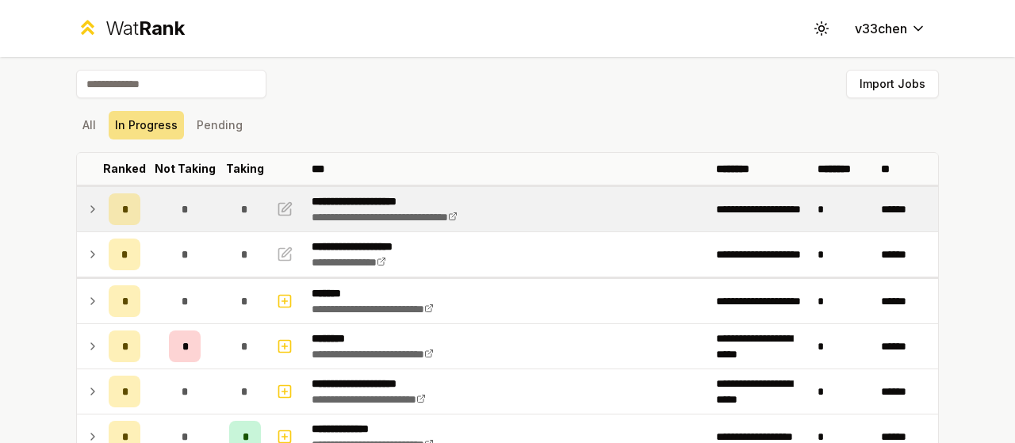
click at [90, 211] on icon at bounding box center [92, 209] width 13 height 19
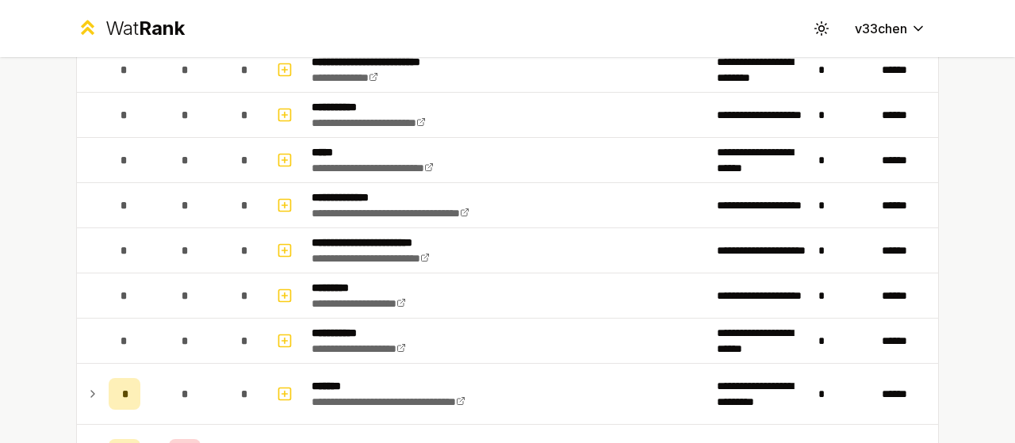
scroll to position [1825, 0]
